Goal: Information Seeking & Learning: Learn about a topic

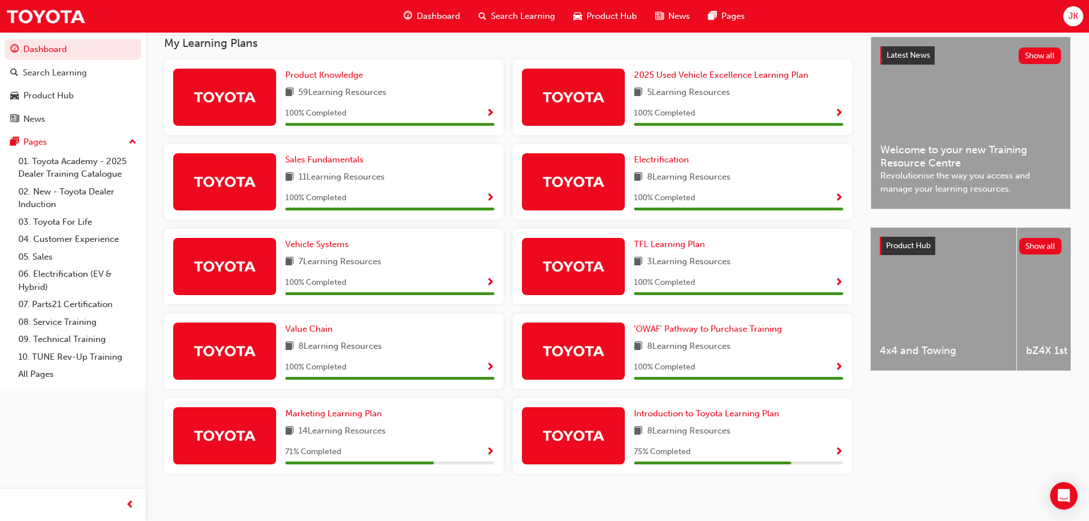
scroll to position [268, 0]
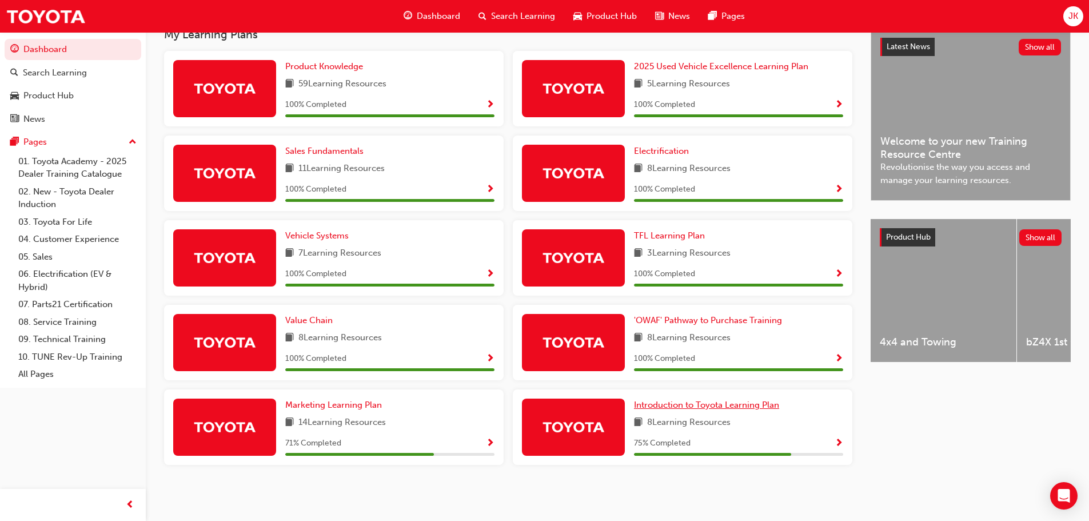
click at [655, 403] on span "Introduction to Toyota Learning Plan" at bounding box center [706, 405] width 145 height 10
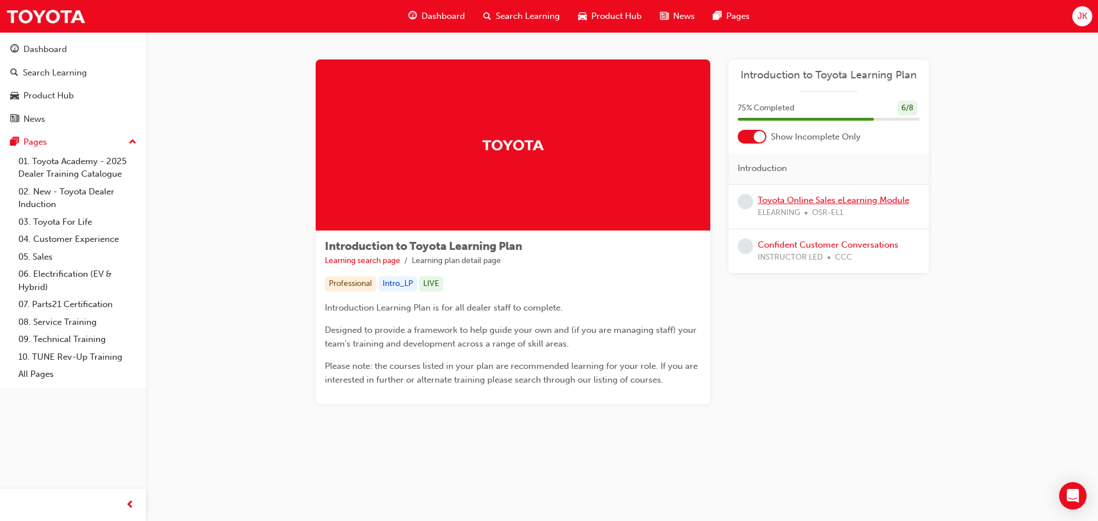
click at [819, 202] on link "Toyota Online Sales eLearning Module" at bounding box center [834, 200] width 152 height 10
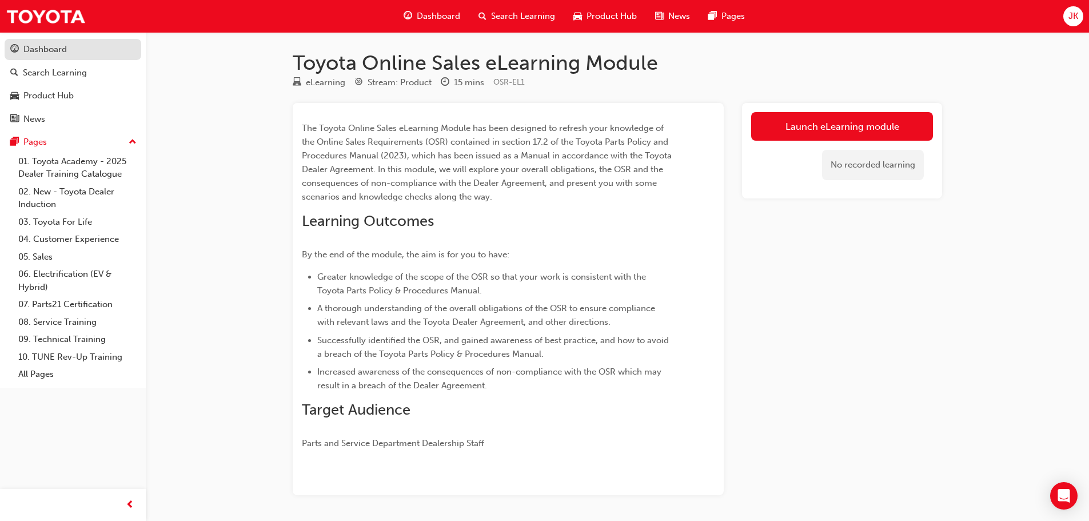
click at [35, 53] on div "Dashboard" at bounding box center [44, 49] width 43 height 13
